Goal: Task Accomplishment & Management: Use online tool/utility

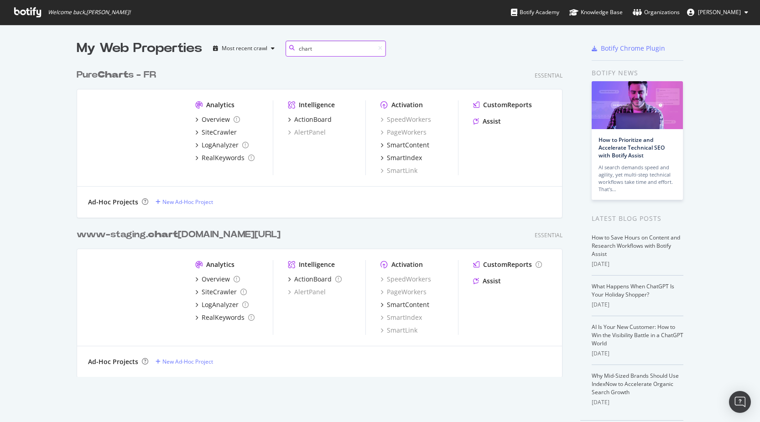
scroll to position [32, 0]
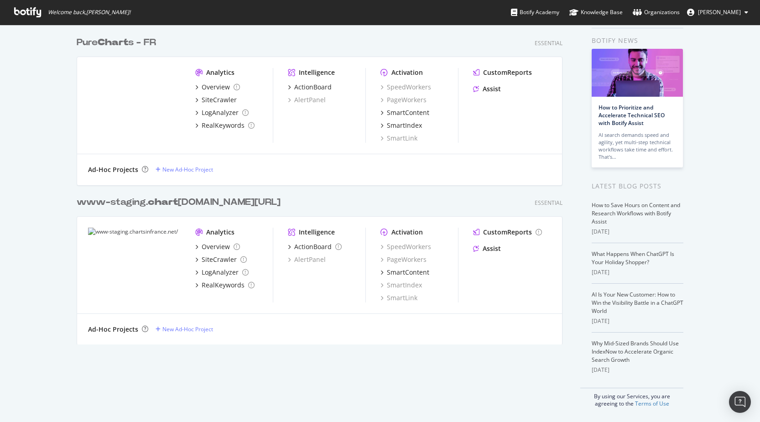
type input "chart"
click at [123, 42] on b "Chart" at bounding box center [113, 42] width 31 height 9
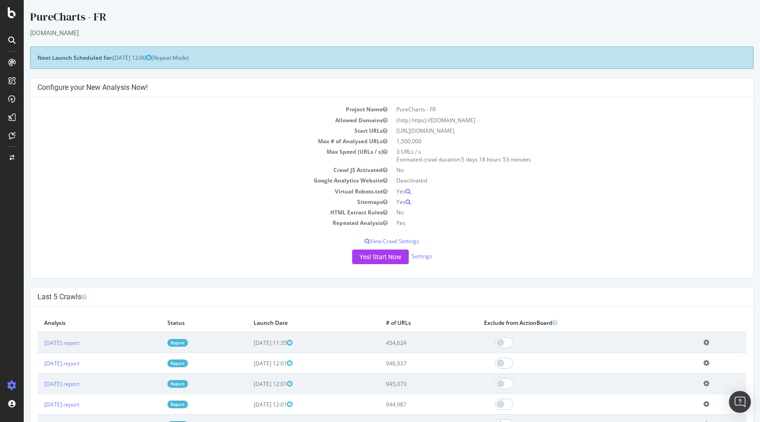
drag, startPoint x: 524, startPoint y: 131, endPoint x: 388, endPoint y: 129, distance: 136.0
click at [388, 129] on tr "Start URLs [URL][DOMAIN_NAME]" at bounding box center [391, 130] width 709 height 10
copy tr "[URL][DOMAIN_NAME]"
click at [391, 256] on button "Yes! Start Now" at bounding box center [380, 257] width 57 height 15
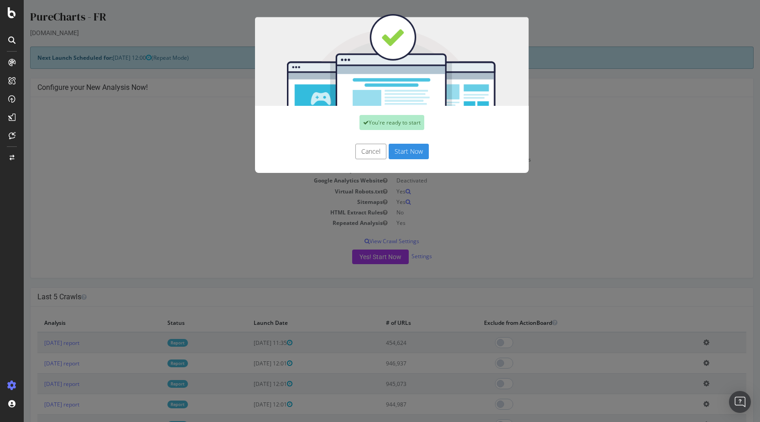
click at [412, 153] on button "Start Now" at bounding box center [409, 152] width 40 height 16
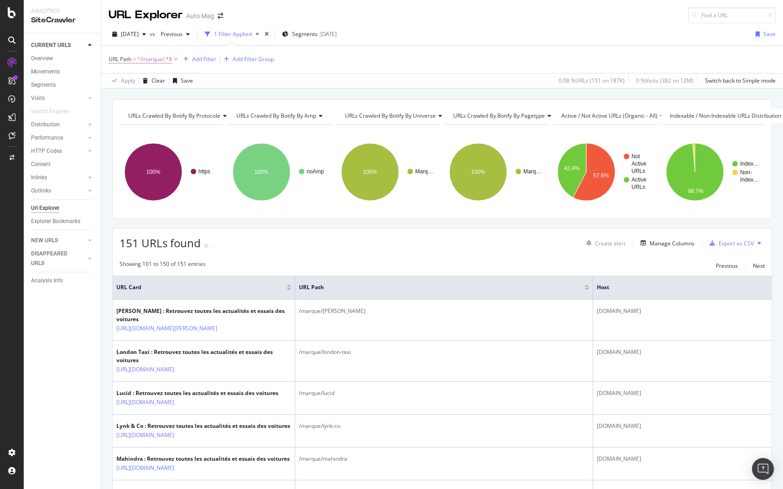
scroll to position [1762, 0]
